Goal: Task Accomplishment & Management: Complete application form

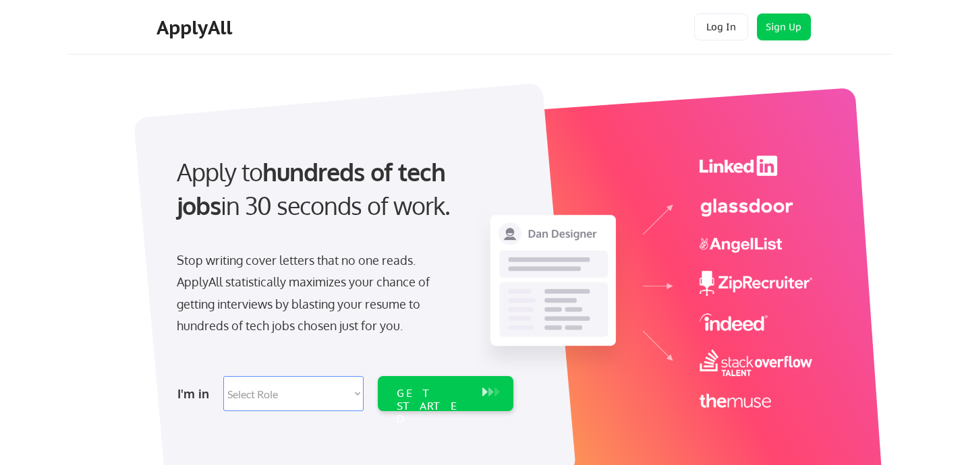
click at [252, 198] on div "Apply to hundreds of tech jobs in 30 seconds of work." at bounding box center [342, 189] width 331 height 68
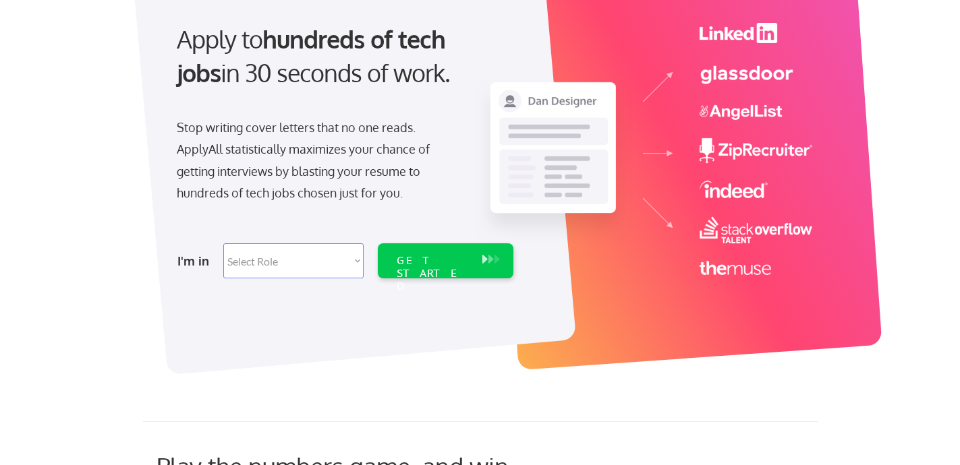
scroll to position [134, 0]
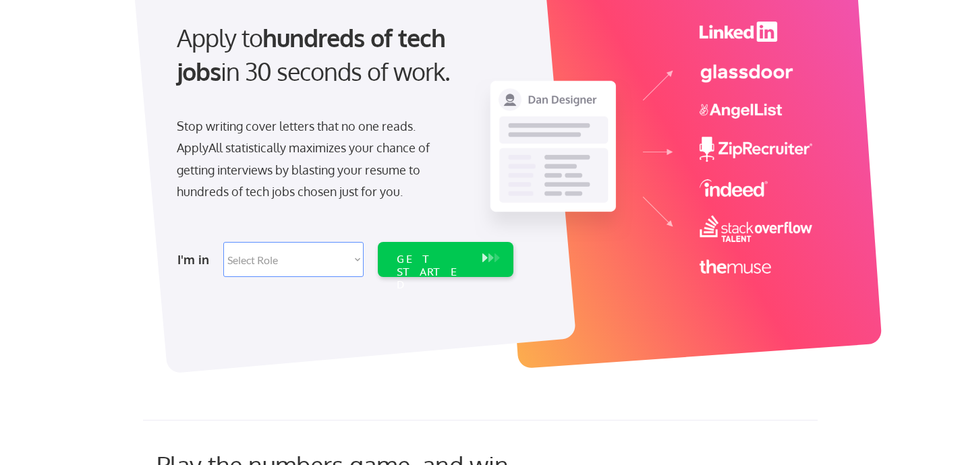
click at [278, 259] on select "Select Role Software Engineering Product Management Customer Success Sales UI/U…" at bounding box center [293, 259] width 140 height 35
select select ""hr_recruiting""
click at [223, 242] on select "Select Role Software Engineering Product Management Customer Success Sales UI/U…" at bounding box center [293, 259] width 140 height 35
select select ""hr_recruiting""
click at [442, 256] on div "GET STARTED" at bounding box center [432, 272] width 72 height 39
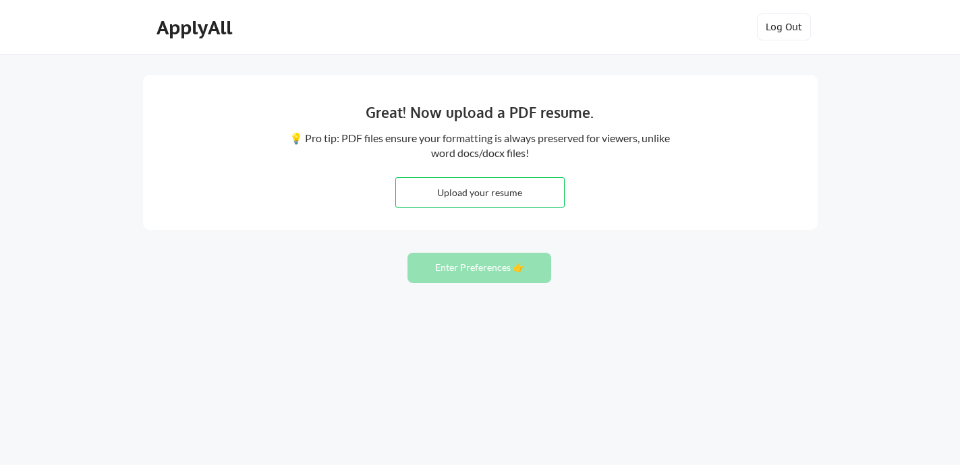
click at [444, 194] on input "file" at bounding box center [480, 192] width 168 height 29
type input "C:\fakepath\DysingerN Resume.pdf"
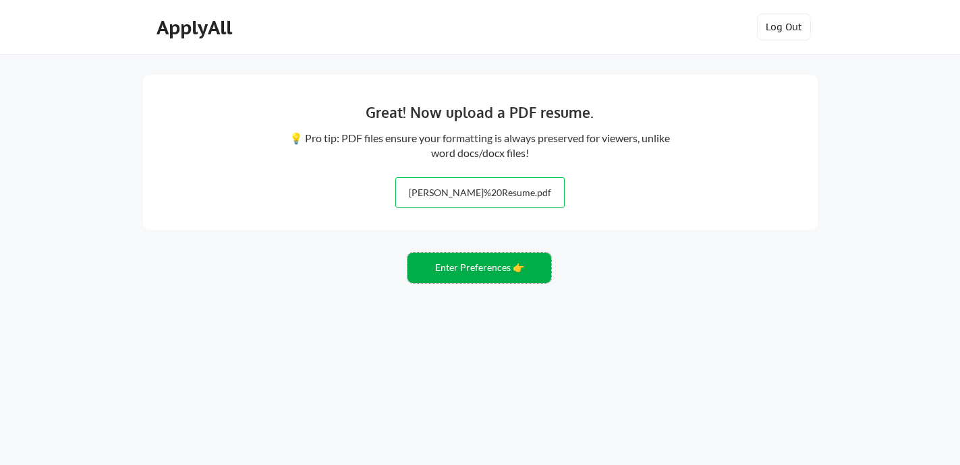
click at [483, 267] on button "Enter Preferences 👉" at bounding box center [479, 268] width 144 height 30
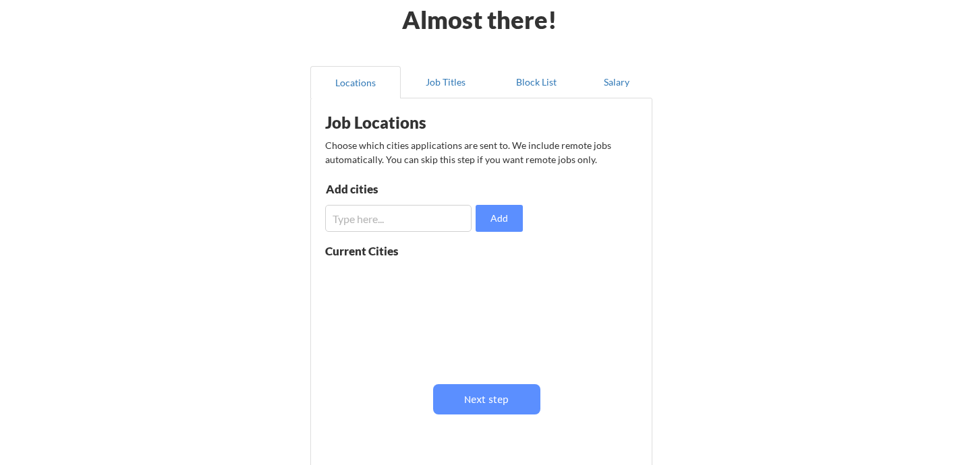
scroll to position [67, 0]
click at [356, 223] on input "input" at bounding box center [398, 217] width 146 height 27
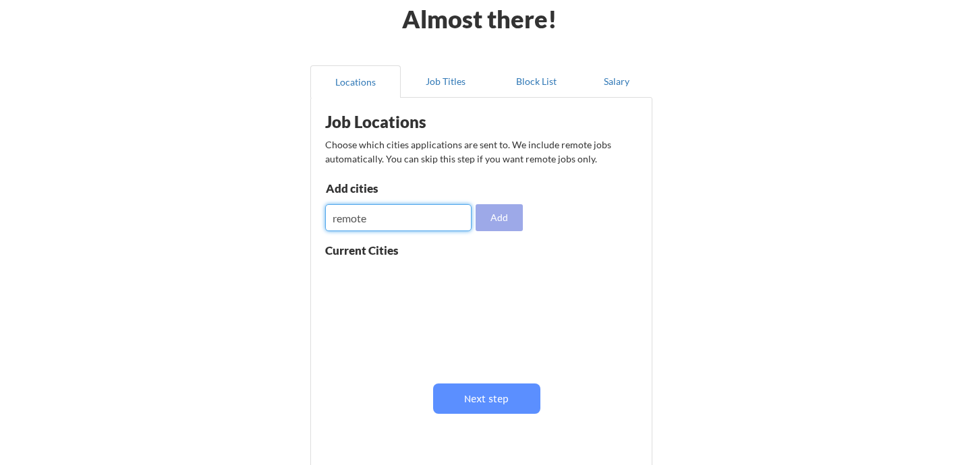
type input "remote"
click at [501, 217] on button "Add" at bounding box center [498, 217] width 47 height 27
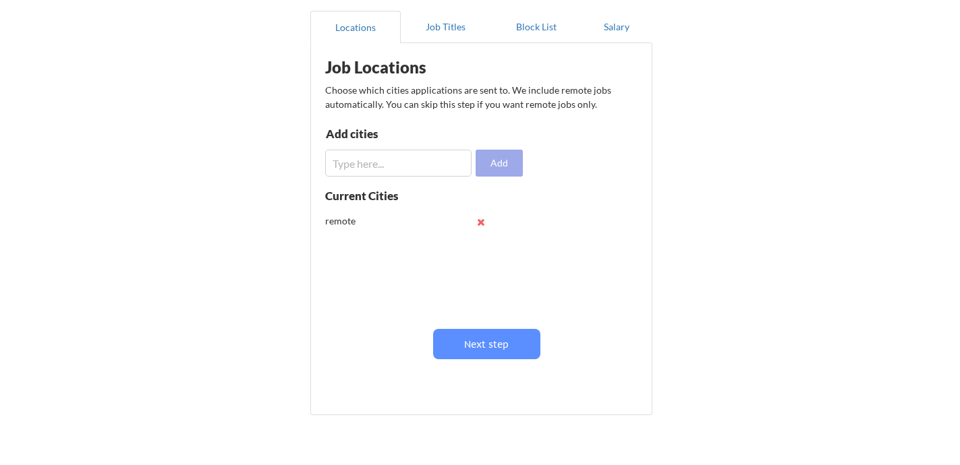
scroll to position [127, 0]
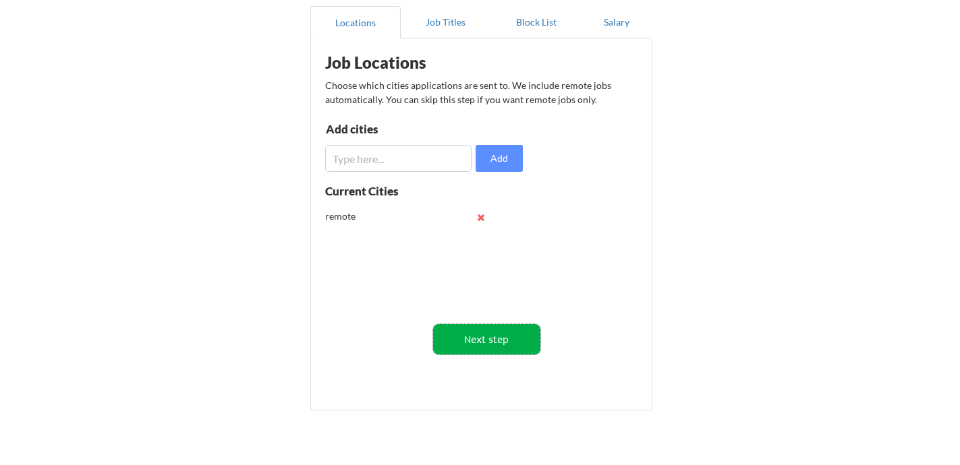
click at [485, 345] on button "Next step" at bounding box center [486, 339] width 107 height 30
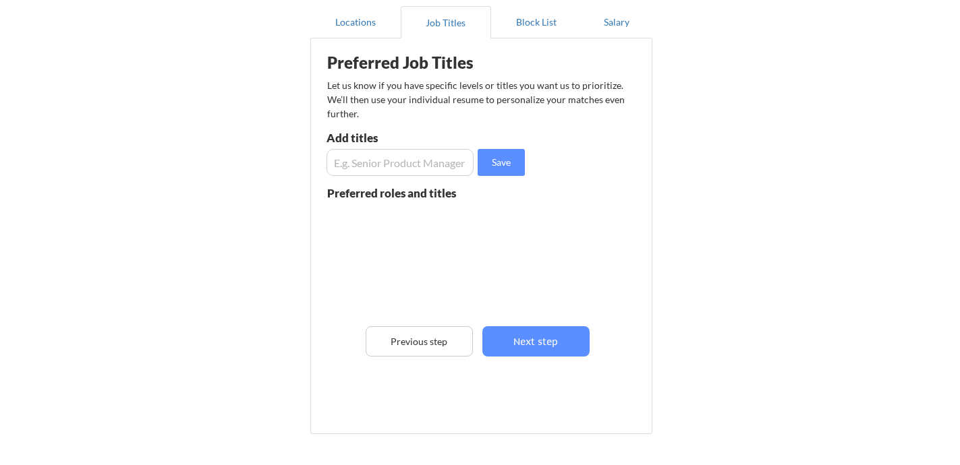
click at [423, 161] on input "input" at bounding box center [399, 162] width 147 height 27
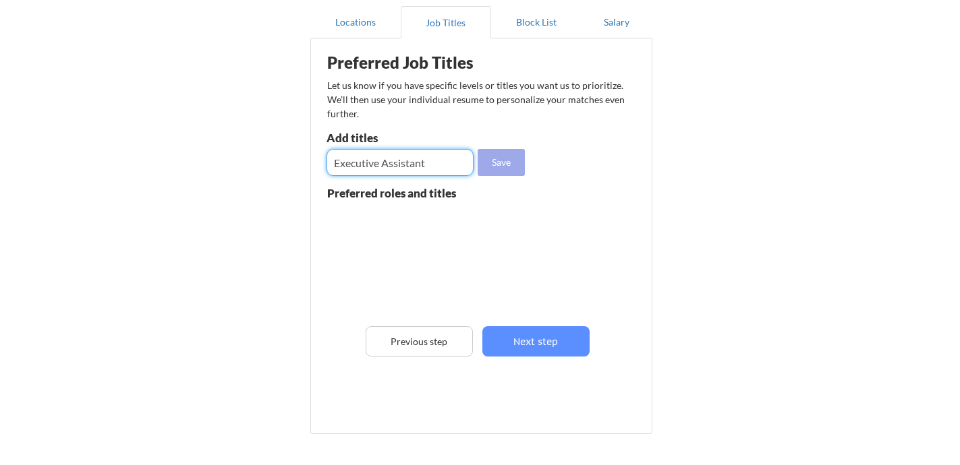
type input "Executive Assistant"
click at [500, 160] on button "Save" at bounding box center [500, 162] width 47 height 27
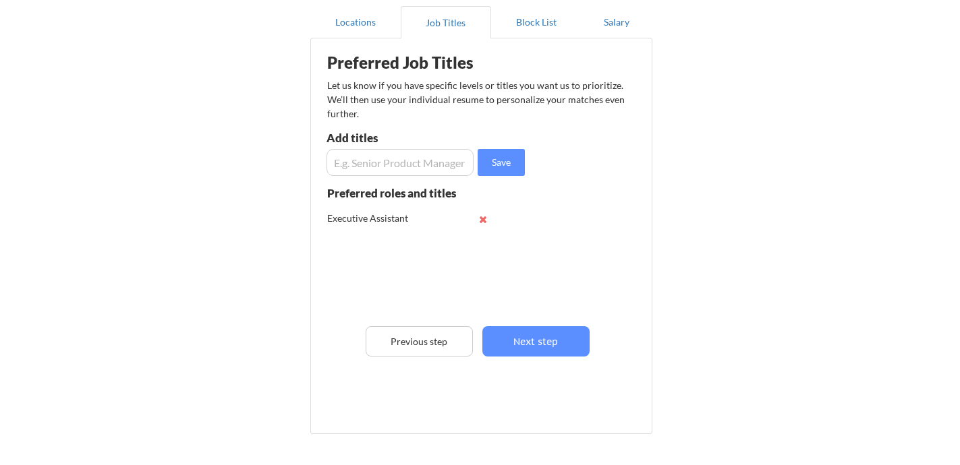
click at [419, 163] on input "input" at bounding box center [399, 162] width 147 height 27
type input "P"
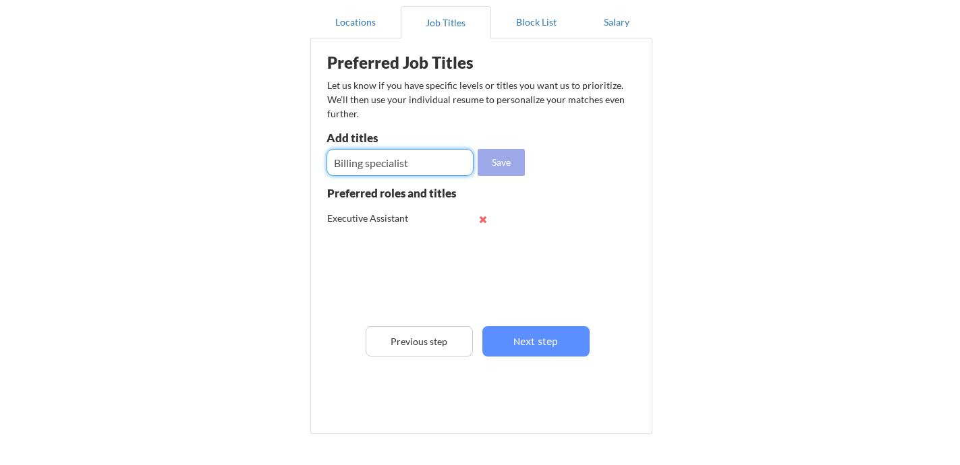
type input "Billing specialist"
click at [503, 165] on button "Save" at bounding box center [500, 162] width 47 height 27
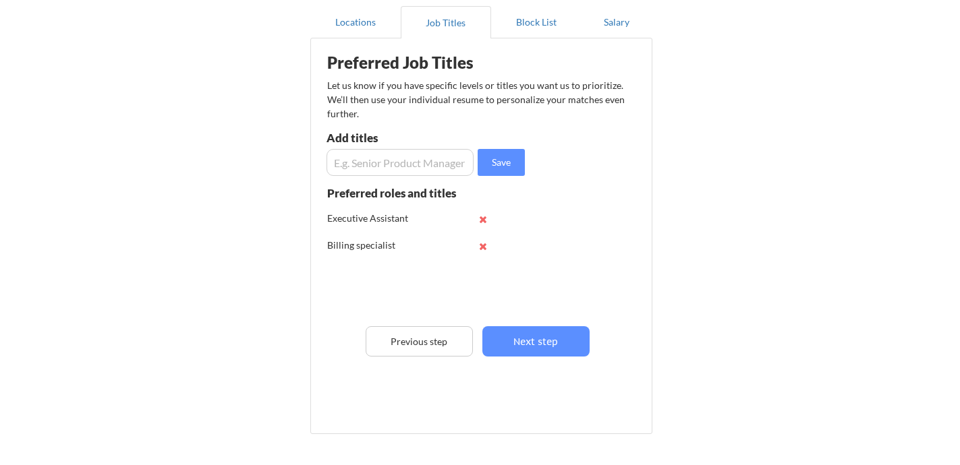
click at [402, 158] on input "input" at bounding box center [399, 162] width 147 height 27
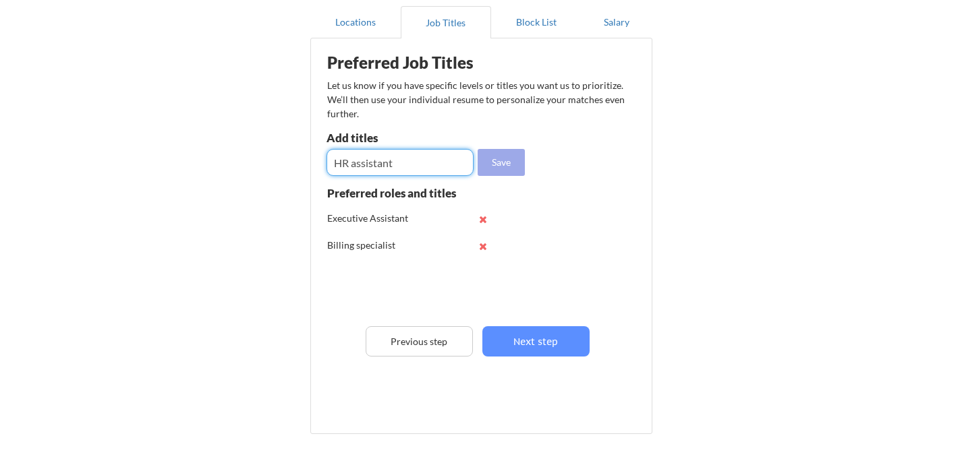
type input "HR assistant"
click at [522, 158] on button "Save" at bounding box center [500, 162] width 47 height 27
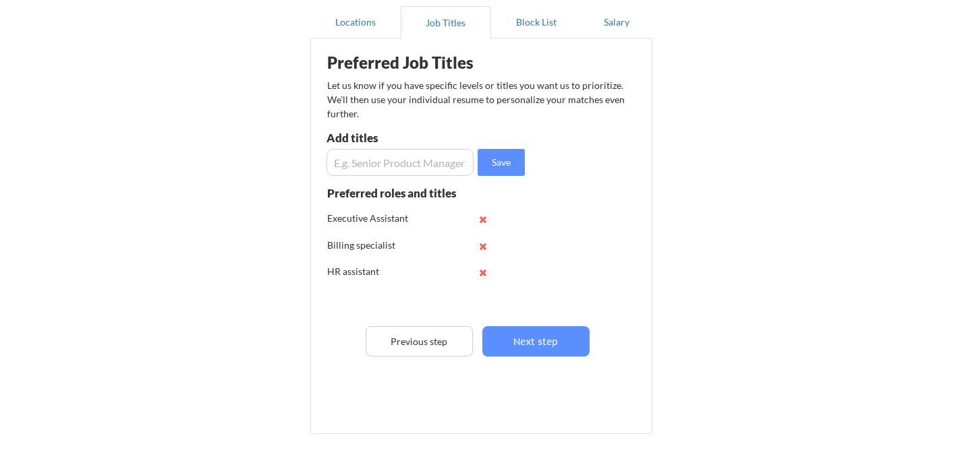
click at [365, 168] on input "input" at bounding box center [399, 162] width 147 height 27
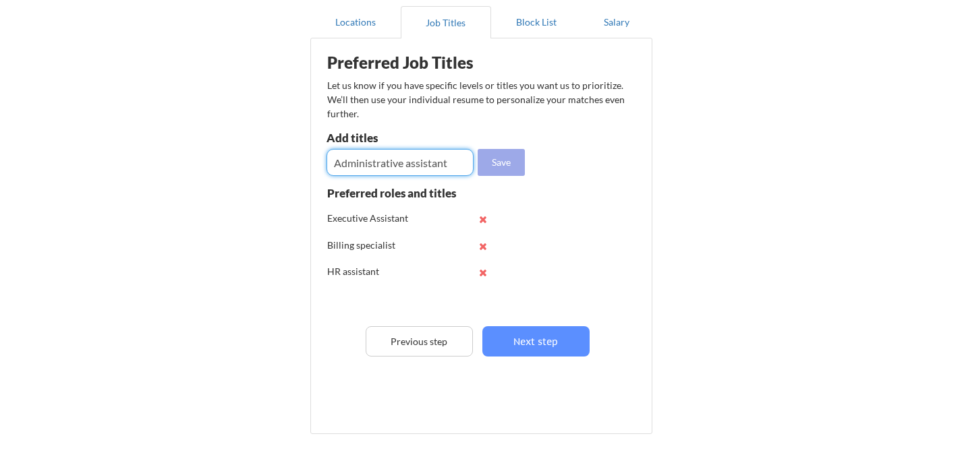
type input "Administrative assistant"
click at [502, 167] on button "Save" at bounding box center [500, 162] width 47 height 27
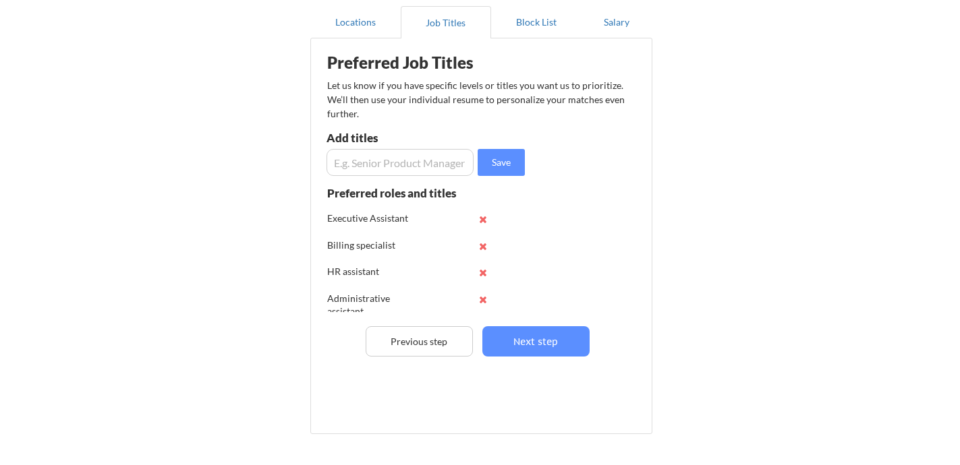
scroll to position [9, 0]
click at [378, 156] on input "input" at bounding box center [399, 162] width 147 height 27
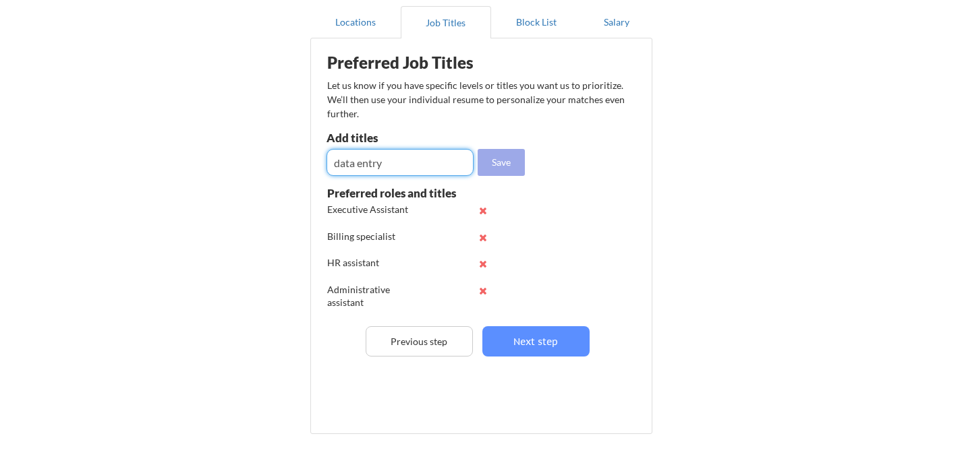
type input "data entry"
click at [508, 157] on button "Save" at bounding box center [500, 162] width 47 height 27
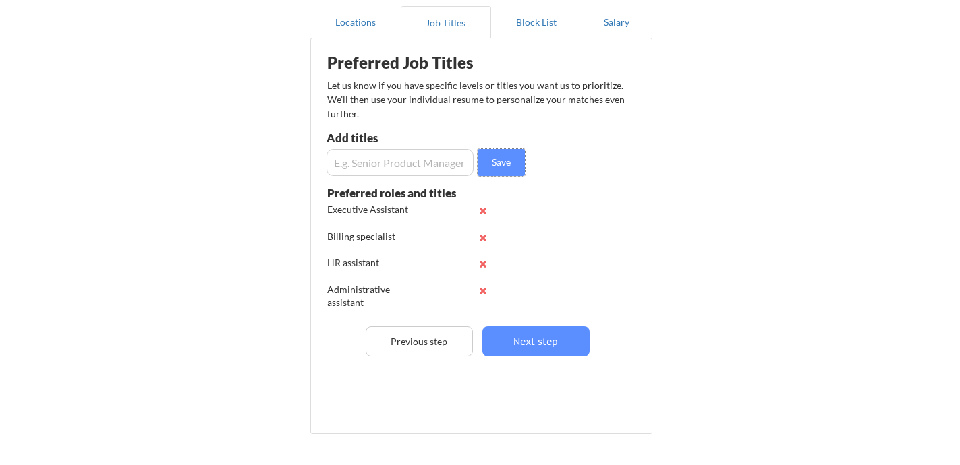
click at [389, 170] on input "input" at bounding box center [399, 162] width 147 height 27
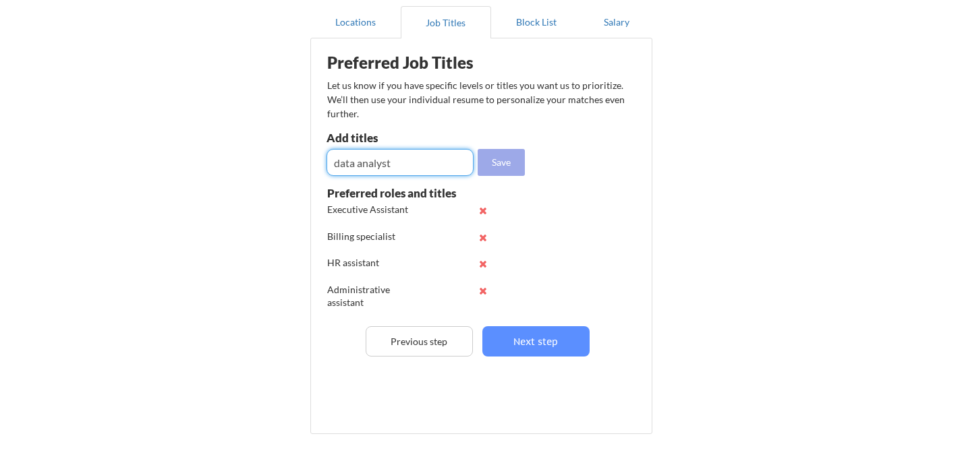
type input "data analyst"
click at [496, 163] on button "Save" at bounding box center [500, 162] width 47 height 27
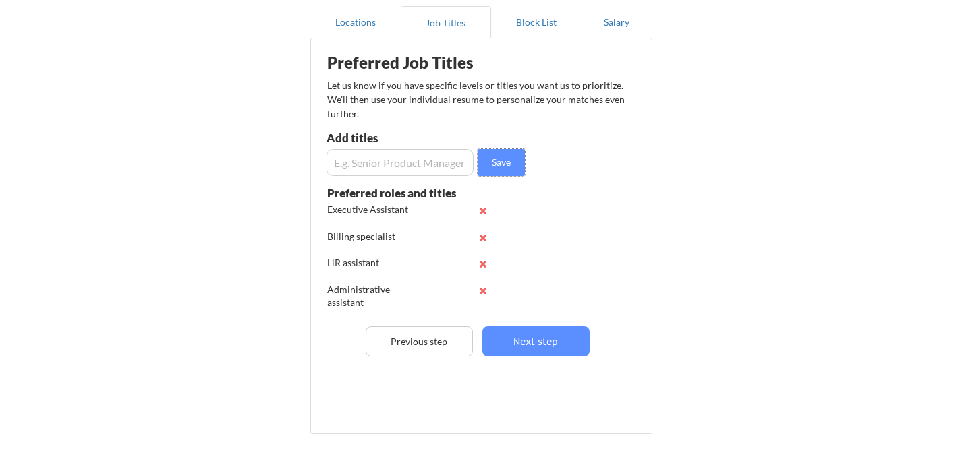
click at [431, 163] on input "input" at bounding box center [399, 162] width 147 height 27
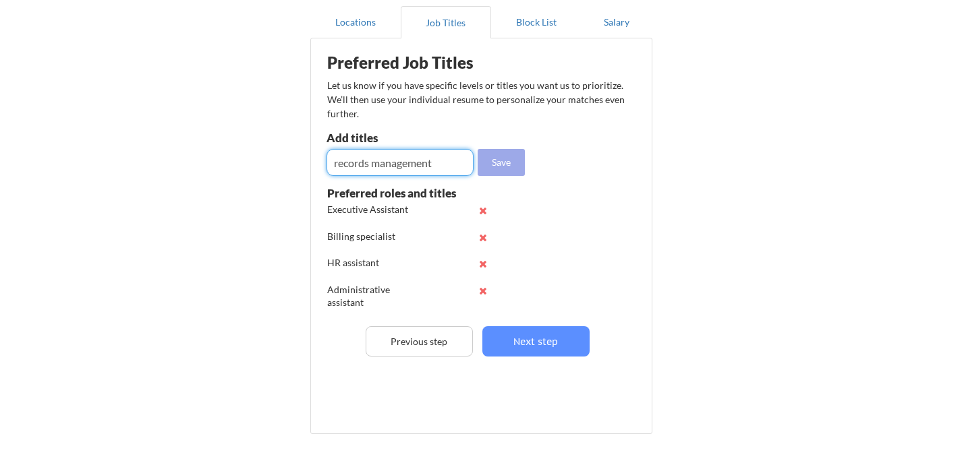
type input "records management"
click at [513, 153] on button "Save" at bounding box center [500, 162] width 47 height 27
click at [392, 156] on input "input" at bounding box center [399, 162] width 147 height 27
type input "accounts receivable"
click at [510, 158] on button "Save" at bounding box center [500, 162] width 47 height 27
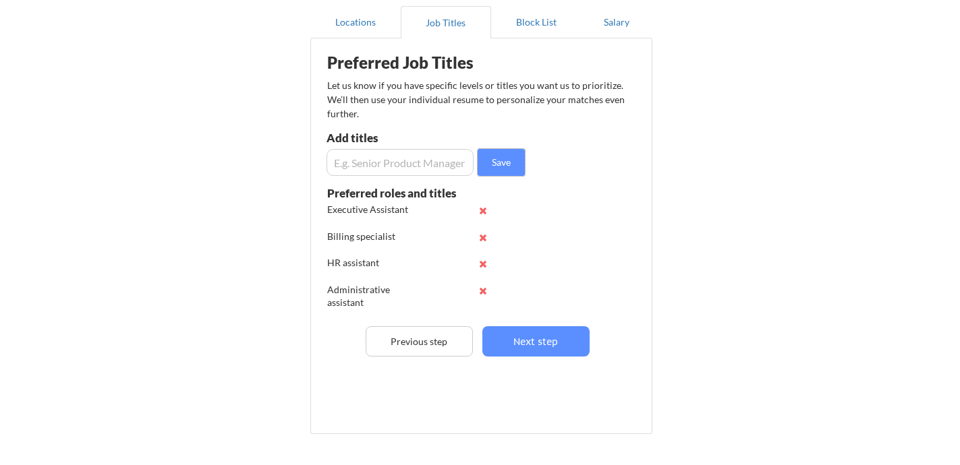
click at [363, 161] on input "input" at bounding box center [399, 162] width 147 height 27
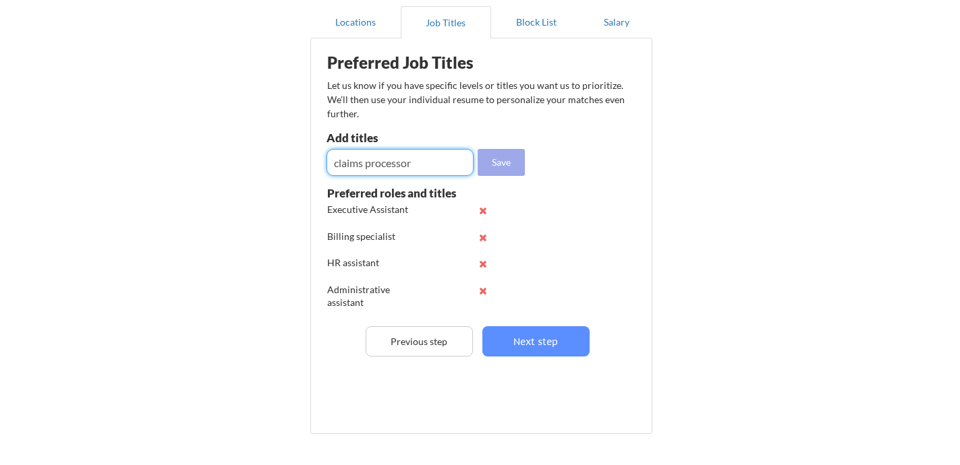
type input "claims processor"
click at [505, 156] on button "Save" at bounding box center [500, 162] width 47 height 27
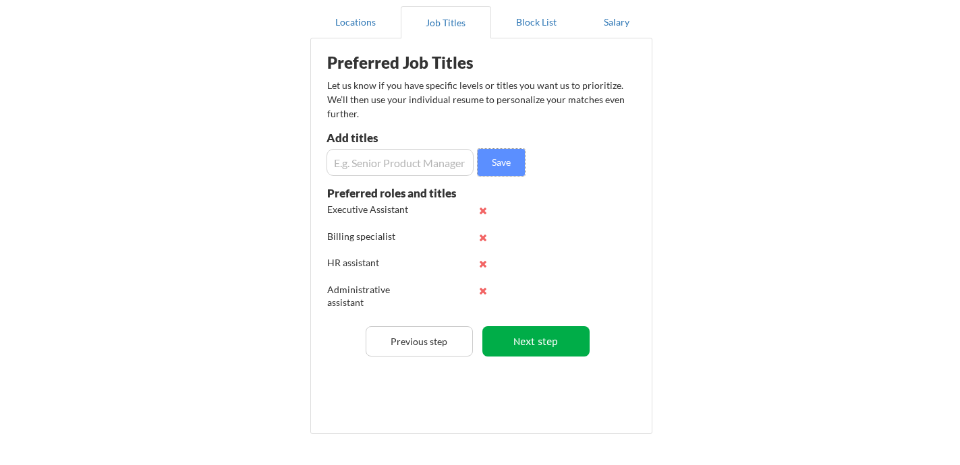
click at [536, 344] on button "Next step" at bounding box center [535, 341] width 107 height 30
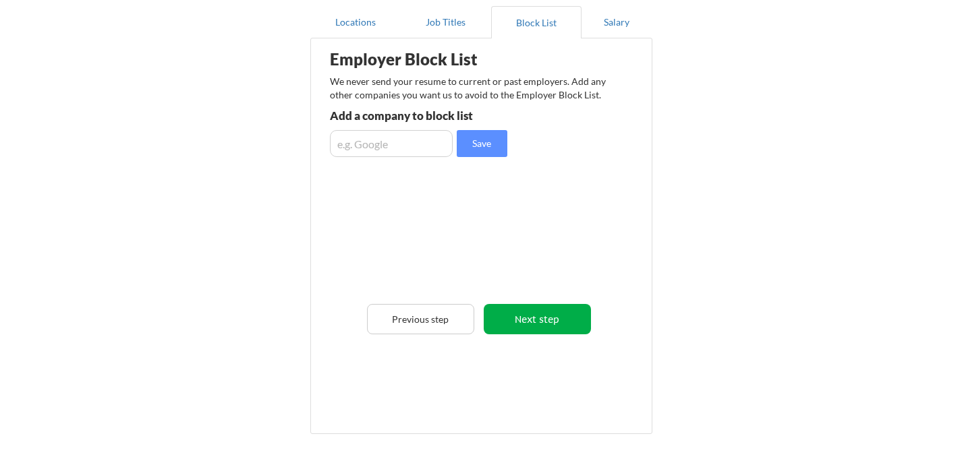
click at [539, 325] on button "Next step" at bounding box center [536, 319] width 107 height 30
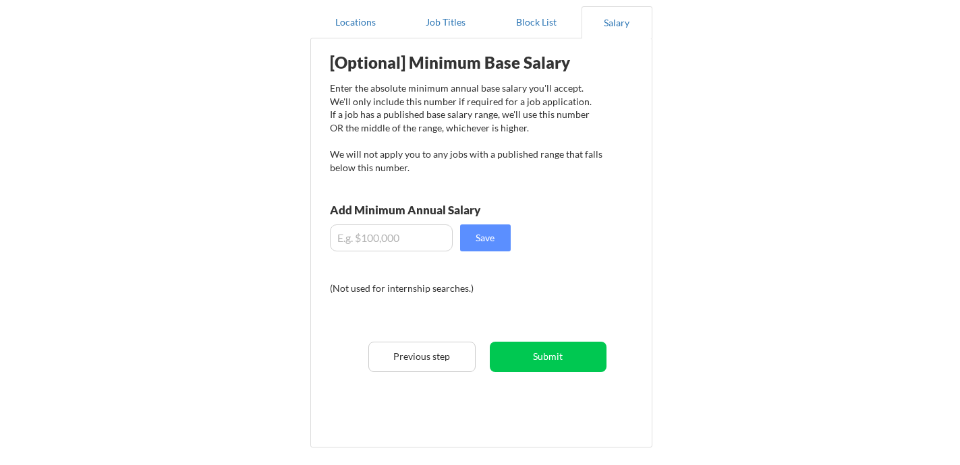
click at [371, 246] on input "input" at bounding box center [391, 238] width 123 height 27
type input "$50,000"
click at [479, 237] on button "Save" at bounding box center [485, 238] width 51 height 27
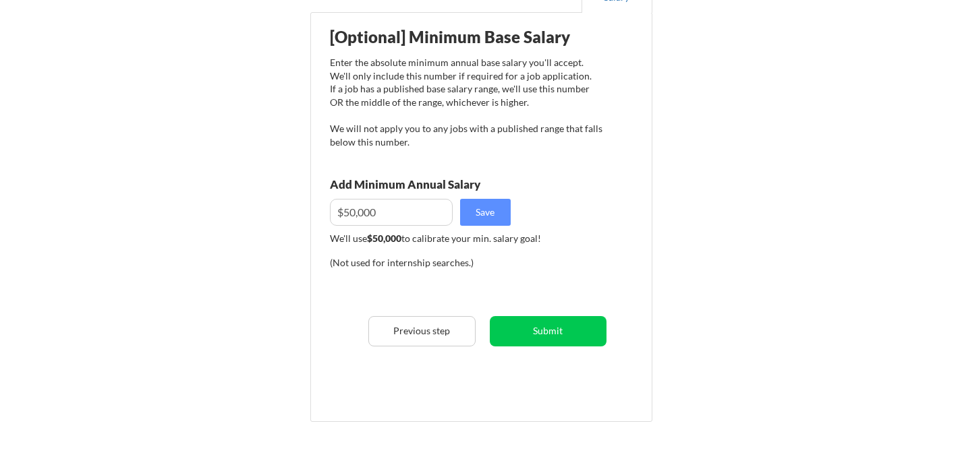
scroll to position [156, 0]
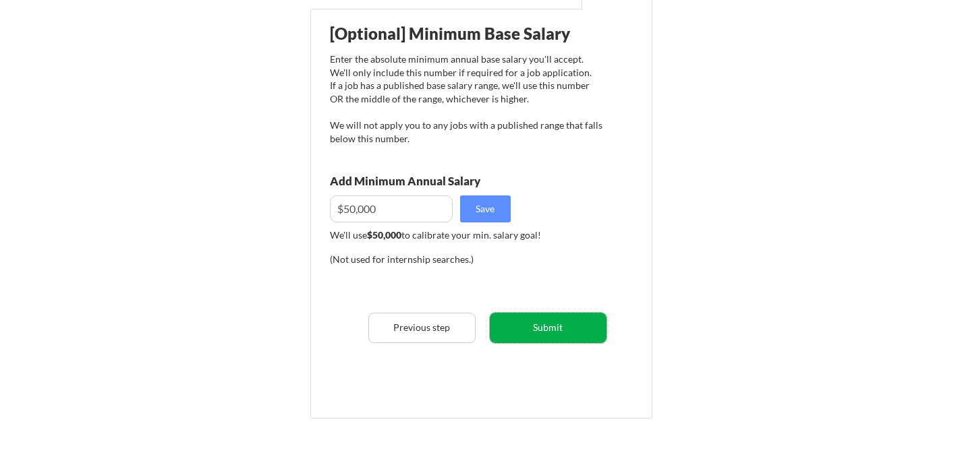
click at [538, 325] on button "Submit" at bounding box center [548, 328] width 117 height 30
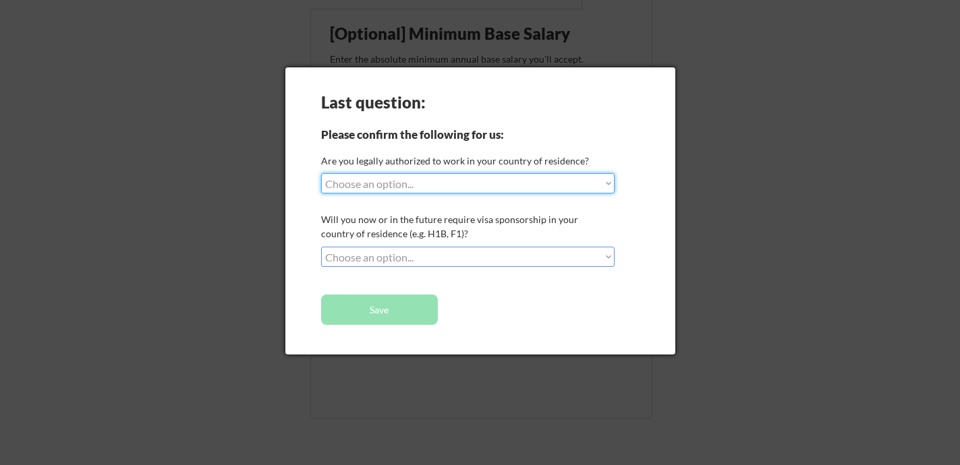
click at [438, 189] on select "Choose an option... Yes, I am a US Citizen Yes, I am a Canadian Citizen Yes, I …" at bounding box center [467, 183] width 293 height 20
select select ""yes__i_am_a_us_citizen""
click at [321, 173] on select "Choose an option... Yes, I am a US Citizen Yes, I am a Canadian Citizen Yes, I …" at bounding box center [467, 183] width 293 height 20
click at [435, 254] on select "Choose an option... No, I will not need sponsorship Yes, I will need sponsorship" at bounding box center [467, 257] width 293 height 20
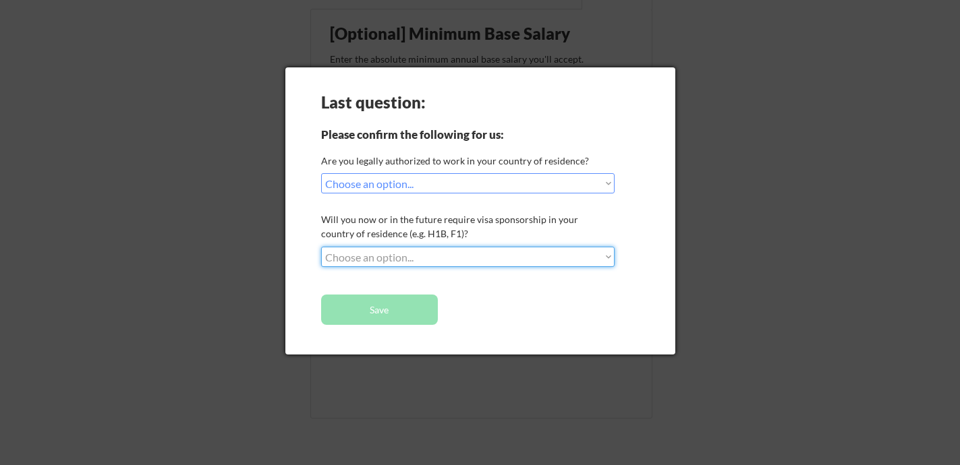
select select ""no__i_will_not_need_sponsorship""
click at [321, 247] on select "Choose an option... No, I will not need sponsorship Yes, I will need sponsorship" at bounding box center [467, 257] width 293 height 20
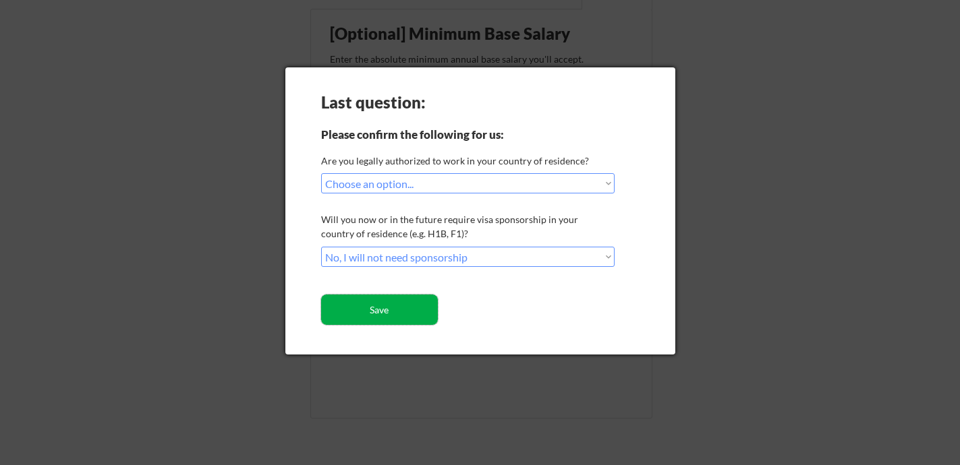
click at [410, 308] on button "Save" at bounding box center [379, 310] width 117 height 30
